Goal: Task Accomplishment & Management: Use online tool/utility

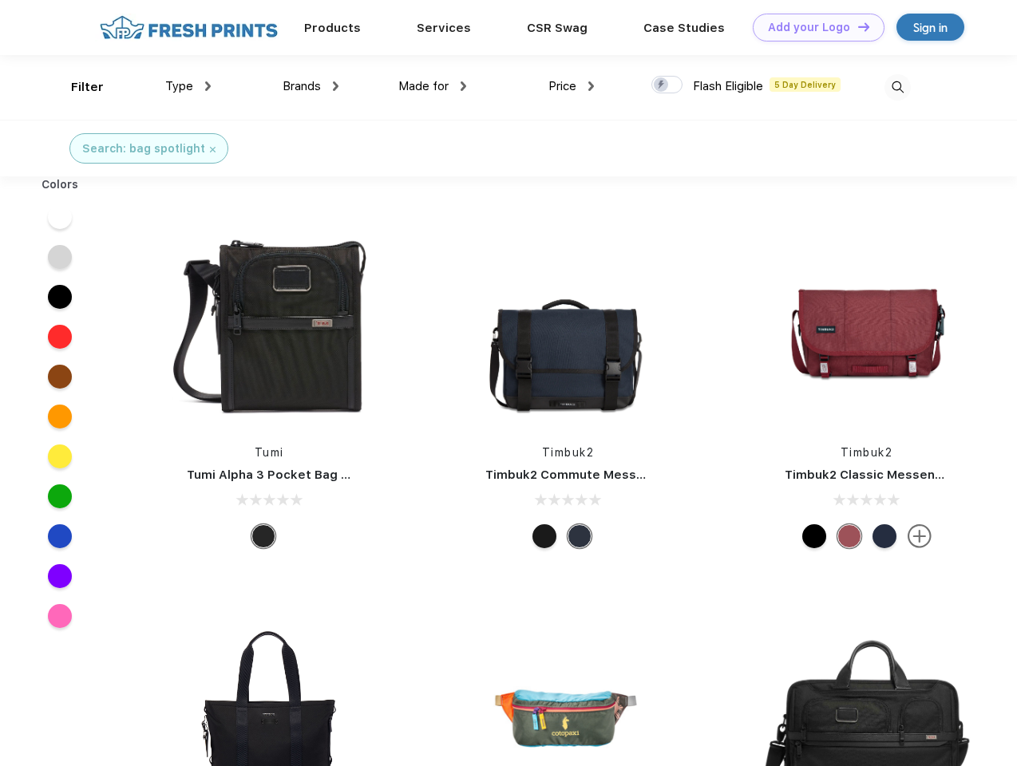
click at [813, 27] on link "Add your Logo Design Tool" at bounding box center [819, 28] width 132 height 28
click at [0, 0] on div "Design Tool" at bounding box center [0, 0] width 0 height 0
click at [857, 26] on link "Add your Logo Design Tool" at bounding box center [819, 28] width 132 height 28
click at [77, 87] on div "Filter" at bounding box center [87, 87] width 33 height 18
click at [188, 86] on span "Type" at bounding box center [179, 86] width 28 height 14
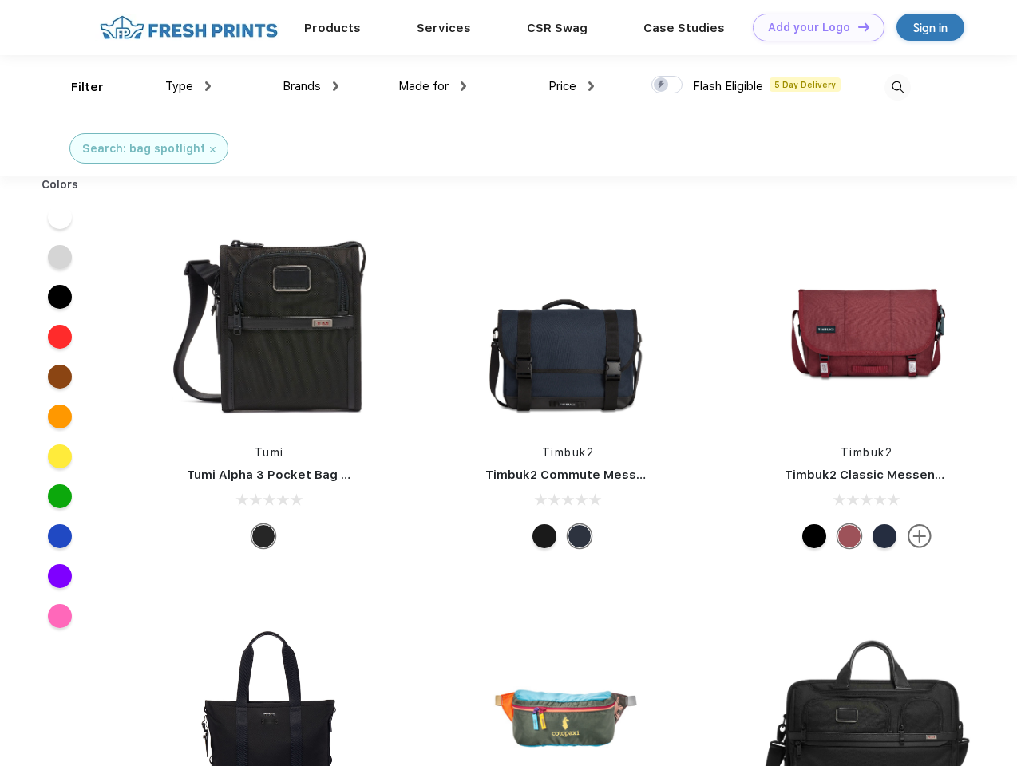
click at [311, 86] on span "Brands" at bounding box center [302, 86] width 38 height 14
click at [433, 86] on span "Made for" at bounding box center [423, 86] width 50 height 14
click at [572, 86] on span "Price" at bounding box center [562, 86] width 28 height 14
click at [667, 85] on div at bounding box center [666, 85] width 31 height 18
click at [662, 85] on input "checkbox" at bounding box center [656, 80] width 10 height 10
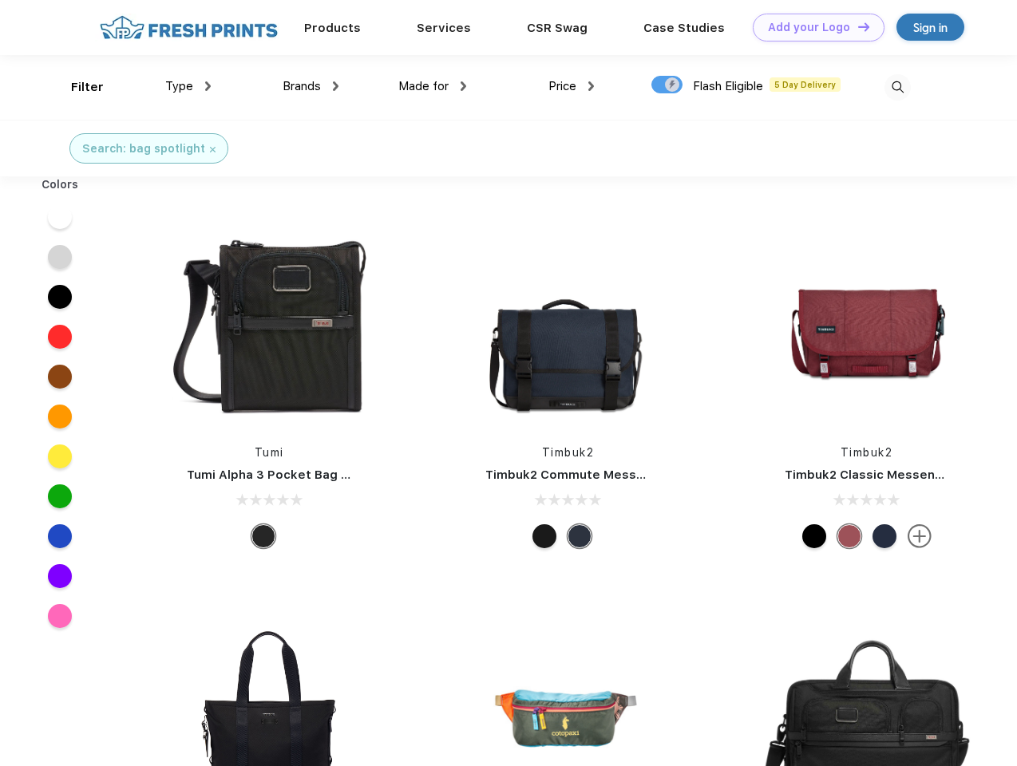
click at [897, 87] on img at bounding box center [898, 87] width 26 height 26
